Goal: Information Seeking & Learning: Learn about a topic

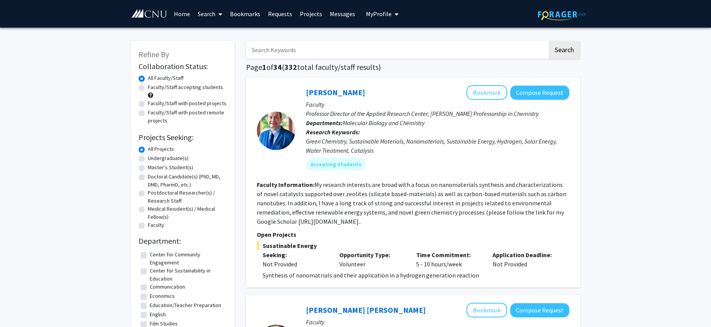
click at [161, 158] on label "Undergraduate(s)" at bounding box center [168, 158] width 41 height 8
click at [153, 158] on input "Undergraduate(s)" at bounding box center [150, 156] width 5 height 5
radio input "true"
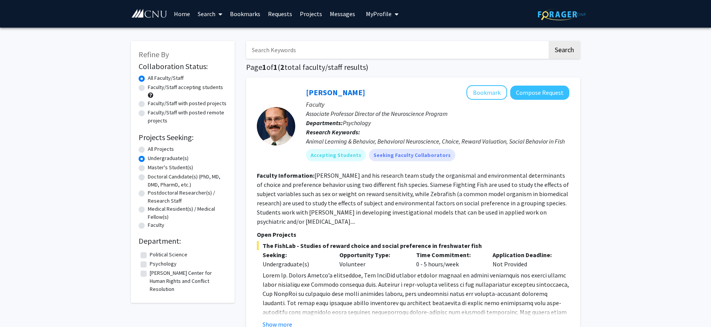
click at [168, 263] on label "Psychology" at bounding box center [163, 264] width 27 height 8
click at [155, 263] on input "Psychology" at bounding box center [152, 262] width 5 height 5
checkbox input "true"
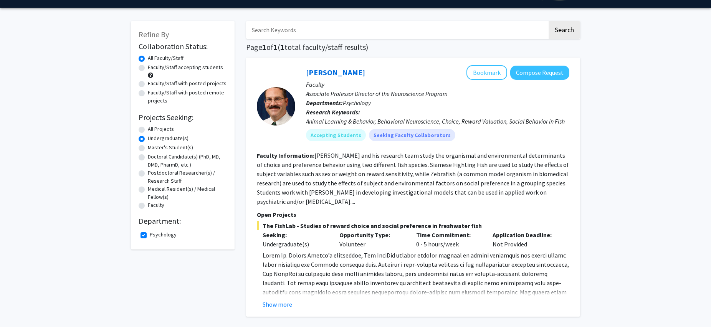
scroll to position [15, 0]
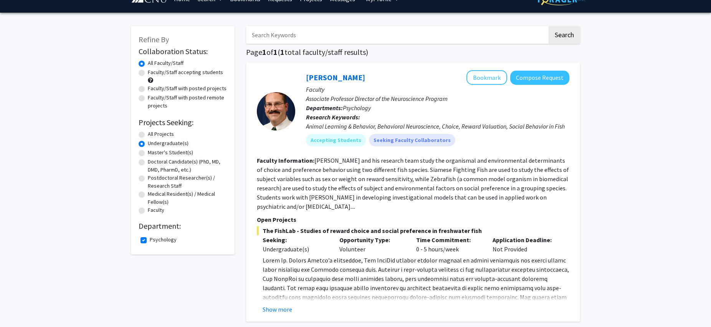
click at [150, 241] on label "Psychology" at bounding box center [163, 240] width 27 height 8
click at [150, 241] on input "Psychology" at bounding box center [152, 238] width 5 height 5
checkbox input "false"
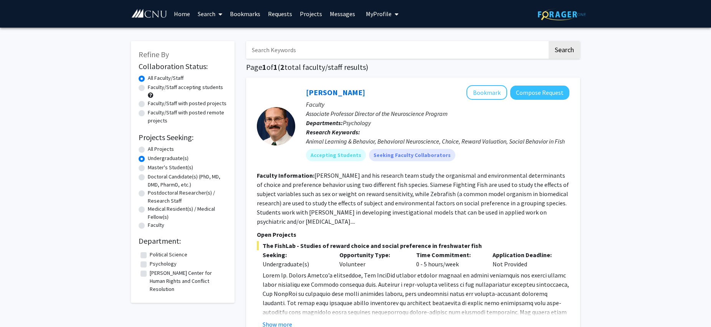
click at [150, 265] on label "Psychology" at bounding box center [163, 264] width 27 height 8
click at [150, 265] on input "Psychology" at bounding box center [152, 262] width 5 height 5
checkbox input "true"
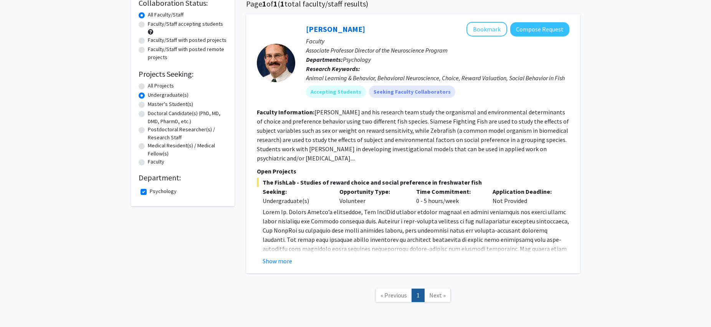
scroll to position [65, 0]
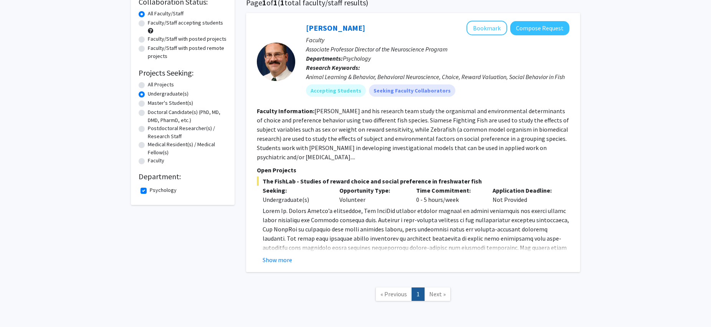
click at [270, 260] on button "Show more" at bounding box center [278, 259] width 30 height 9
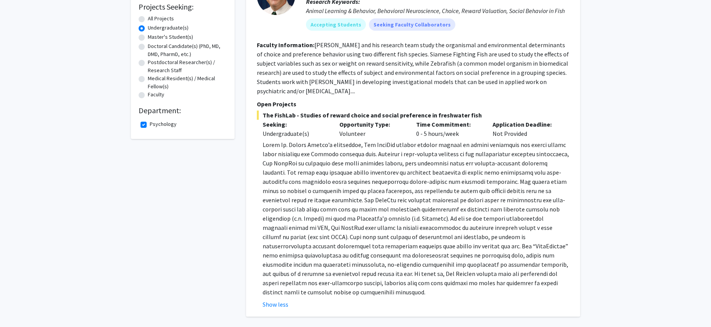
scroll to position [134, 0]
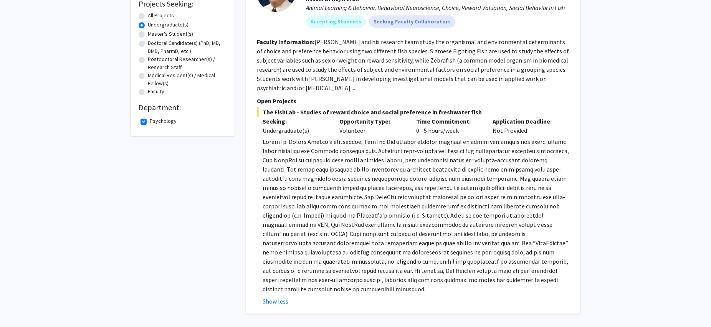
drag, startPoint x: 62, startPoint y: 0, endPoint x: 123, endPoint y: 25, distance: 65.3
click at [123, 25] on div "Refine By Collaboration Status: Collaboration Status All Faculty/Staff Collabor…" at bounding box center [355, 135] width 711 height 482
